Goal: Task Accomplishment & Management: Complete application form

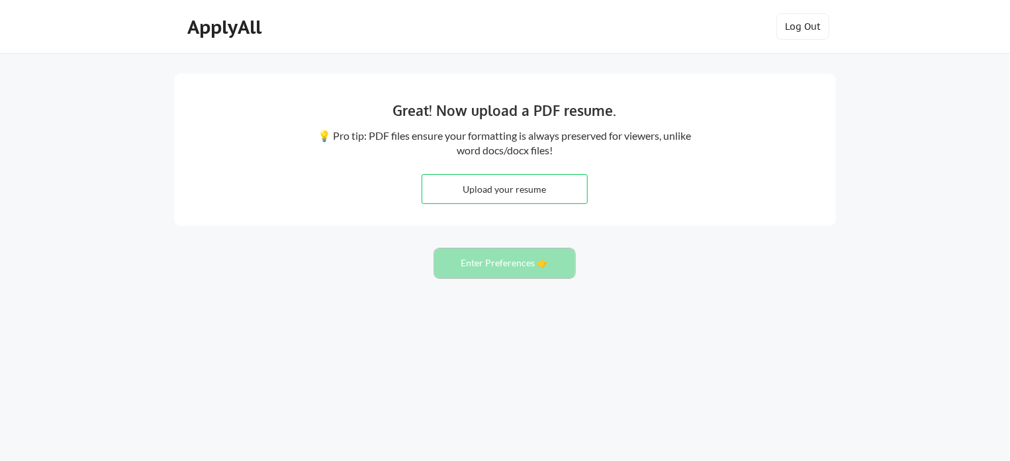
click at [501, 260] on button "Enter Preferences 👉" at bounding box center [504, 263] width 141 height 30
click at [537, 199] on input "file" at bounding box center [504, 189] width 165 height 28
click at [236, 24] on div "ApplyAll" at bounding box center [226, 27] width 78 height 23
click at [222, 25] on div "ApplyAll" at bounding box center [226, 27] width 78 height 23
